Goal: Check status

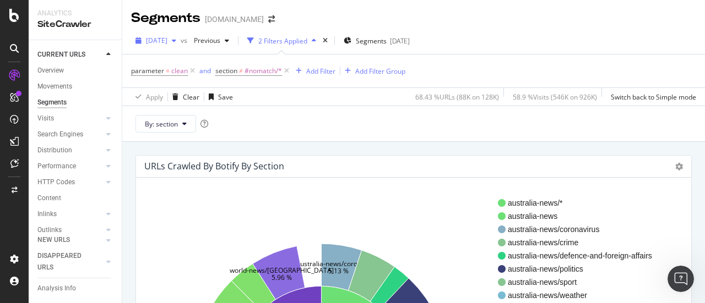
click at [167, 43] on span "[DATE]" at bounding box center [156, 40] width 21 height 9
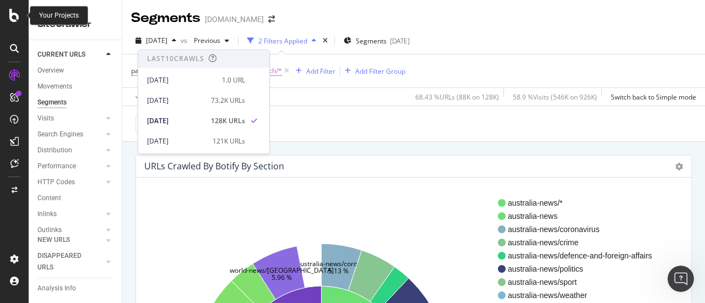
click at [16, 12] on icon at bounding box center [14, 15] width 10 height 13
